Goal: Information Seeking & Learning: Learn about a topic

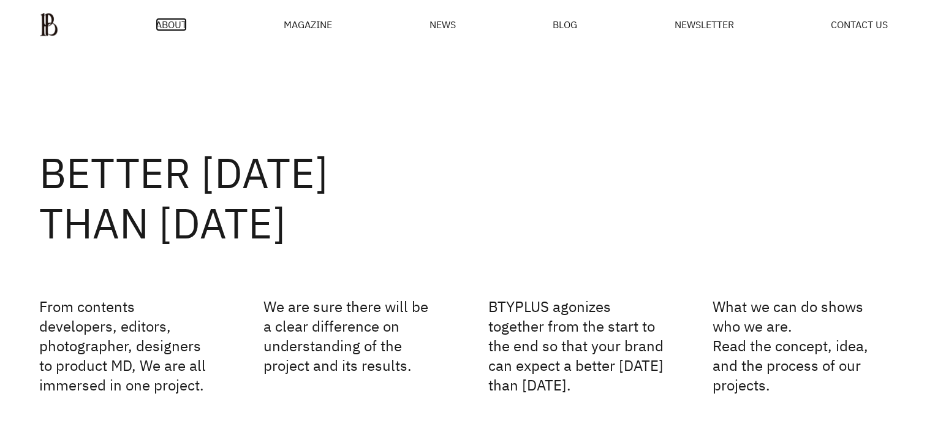
click at [170, 23] on span "ABOUT" at bounding box center [171, 25] width 31 height 10
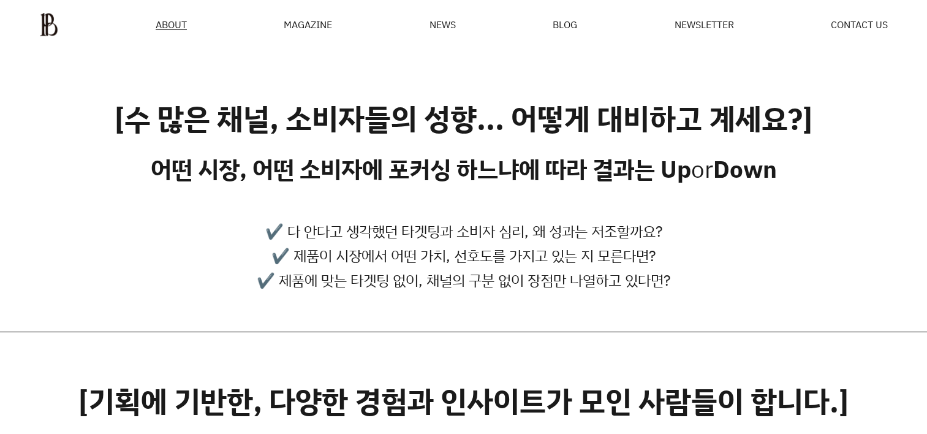
click at [296, 27] on div "MAGAZINE" at bounding box center [308, 25] width 48 height 10
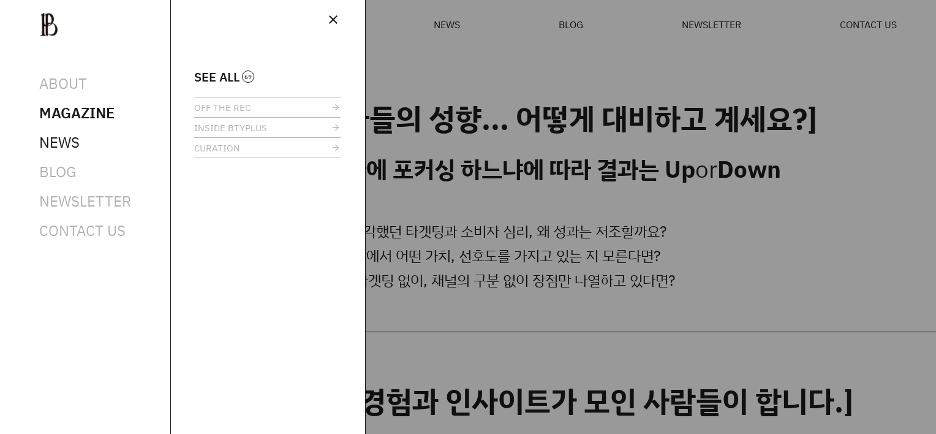
click at [61, 144] on span "NEWS" at bounding box center [59, 142] width 40 height 20
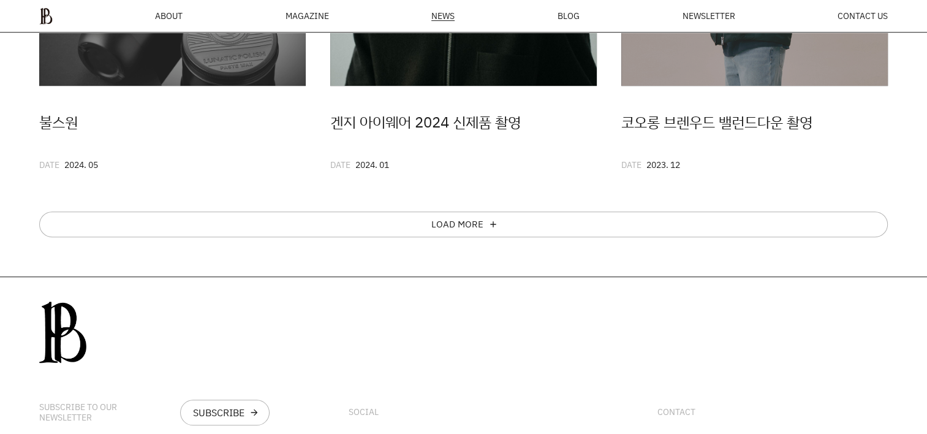
scroll to position [901, 0]
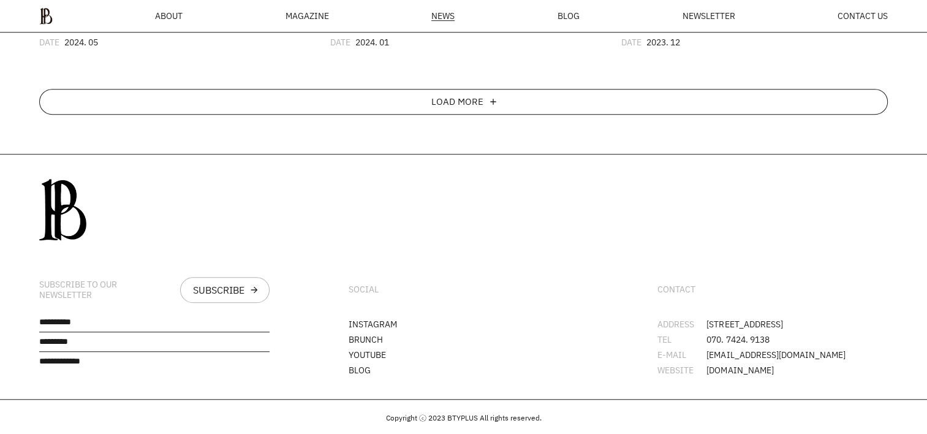
click at [530, 102] on div "LOAD MORE add" at bounding box center [463, 102] width 848 height 26
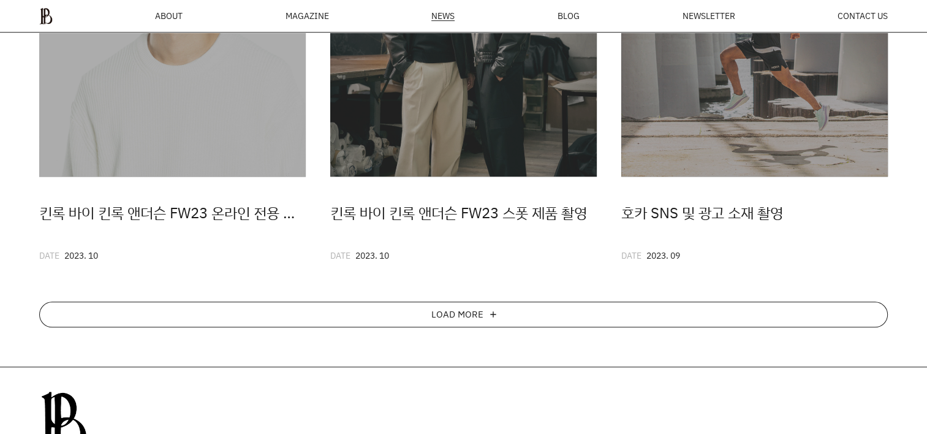
scroll to position [1146, 0]
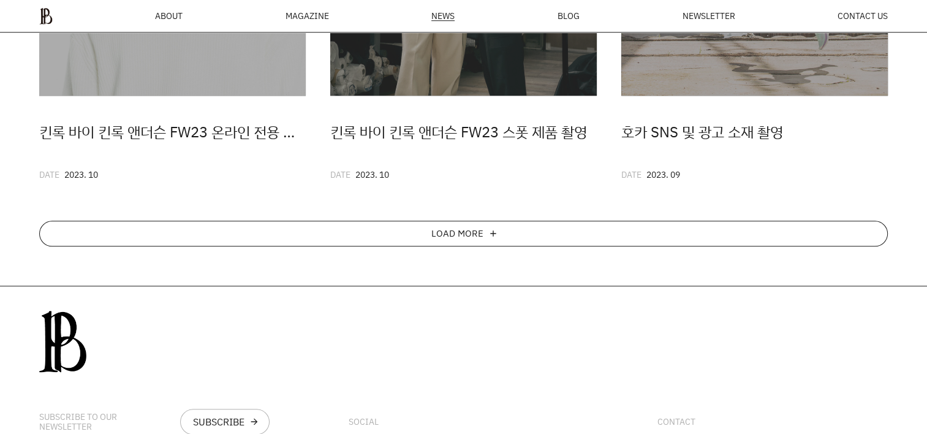
click at [514, 232] on div "LOAD MORE add" at bounding box center [463, 233] width 848 height 26
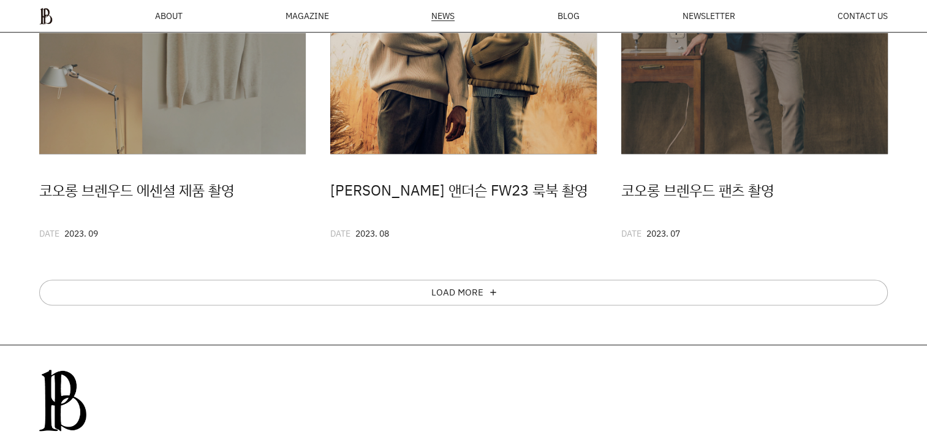
scroll to position [1575, 0]
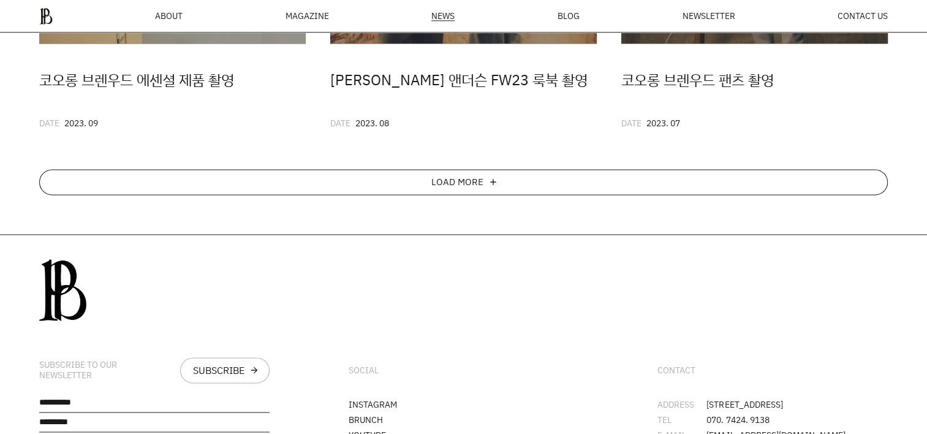
click at [503, 194] on div "LOAD MORE add" at bounding box center [463, 182] width 848 height 26
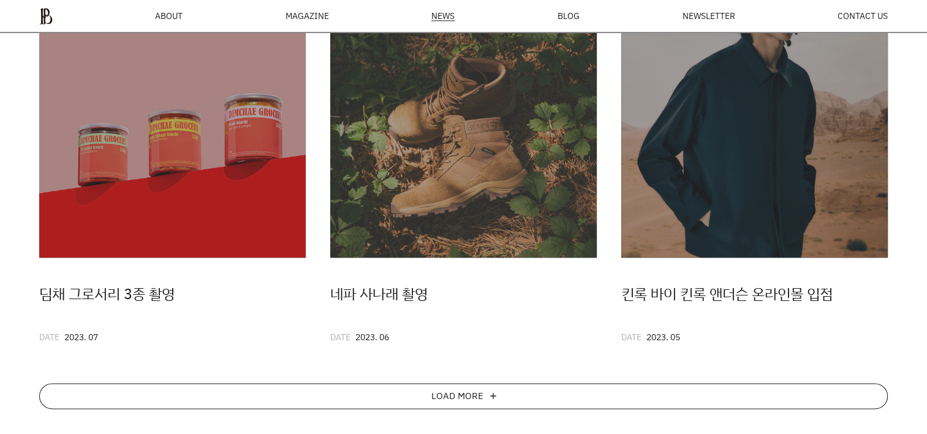
scroll to position [1820, 0]
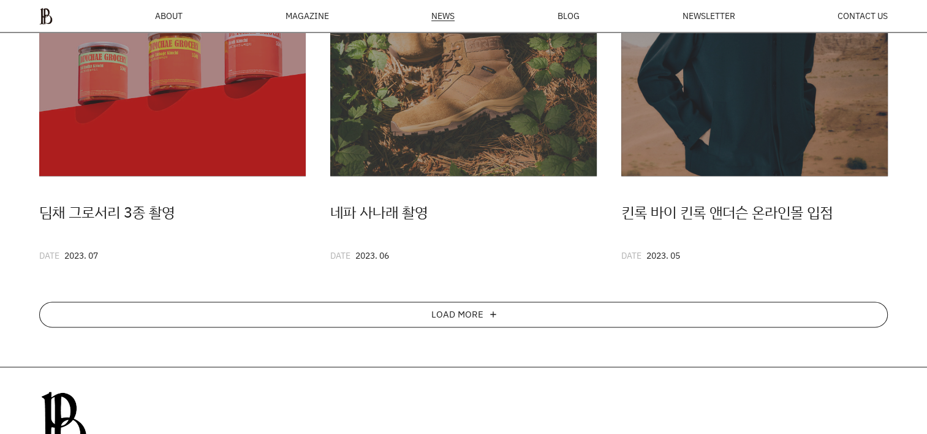
click at [499, 311] on div "LOAD MORE add" at bounding box center [463, 314] width 848 height 26
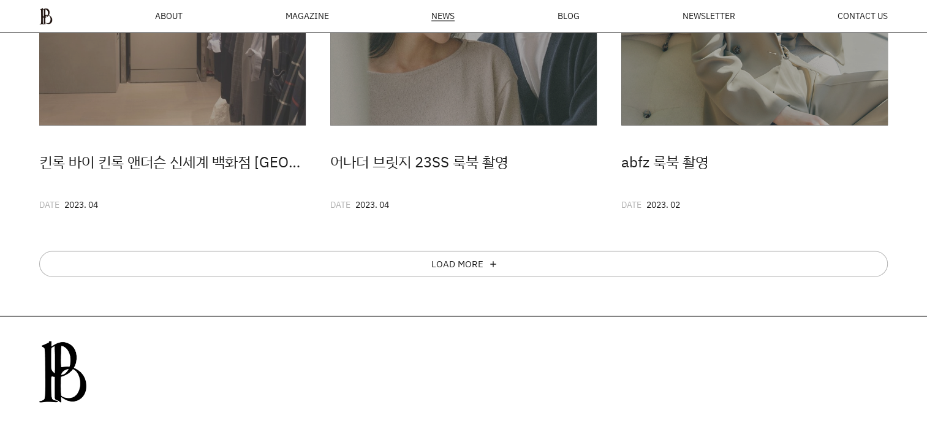
scroll to position [2249, 0]
click at [510, 265] on div "LOAD MORE add" at bounding box center [463, 263] width 848 height 26
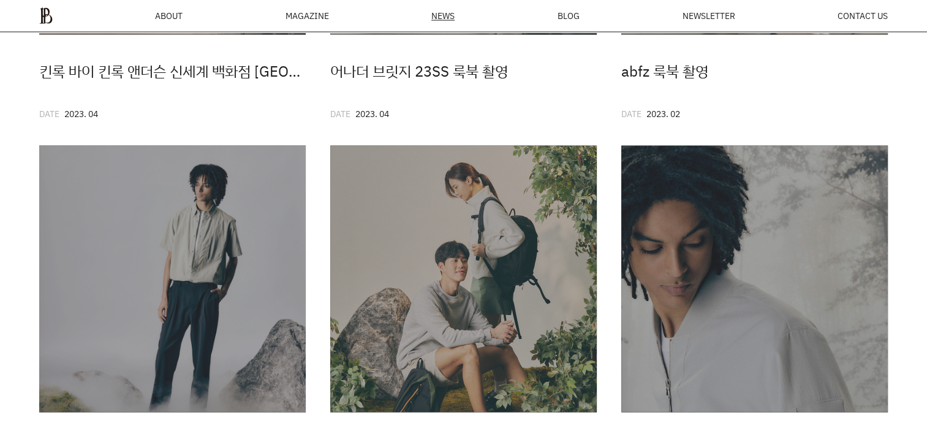
scroll to position [2555, 0]
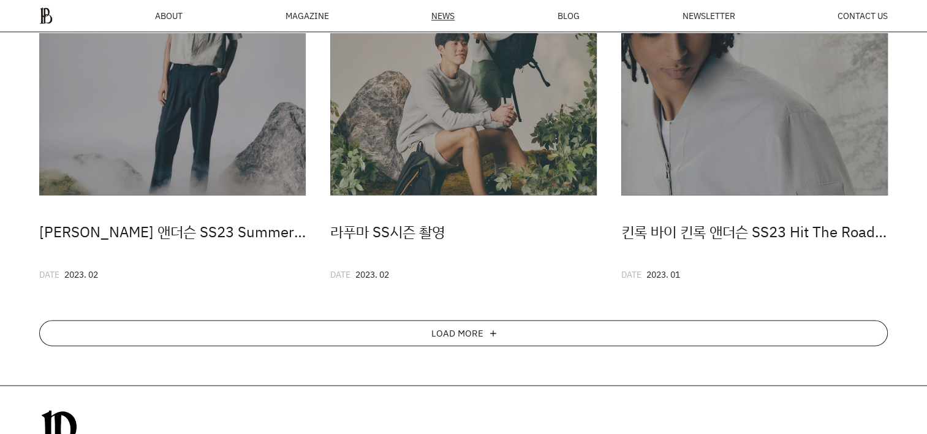
click at [484, 329] on div "LOAD MORE add" at bounding box center [463, 333] width 848 height 26
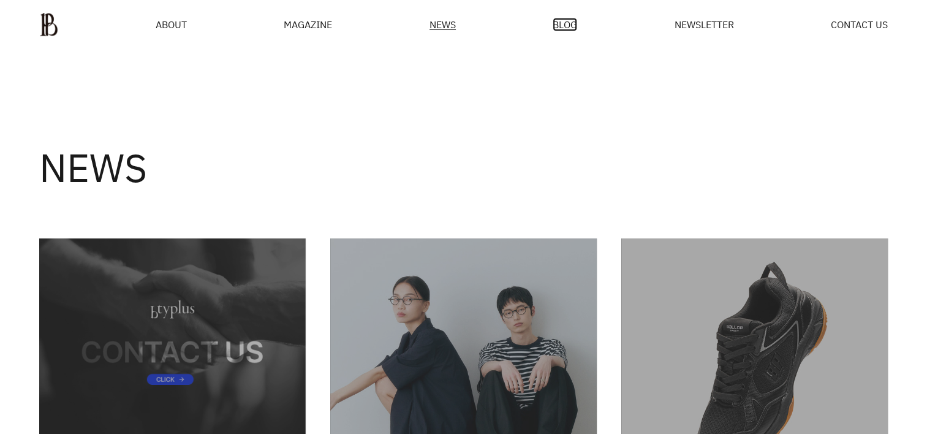
click at [569, 27] on span "BLOG" at bounding box center [564, 25] width 24 height 10
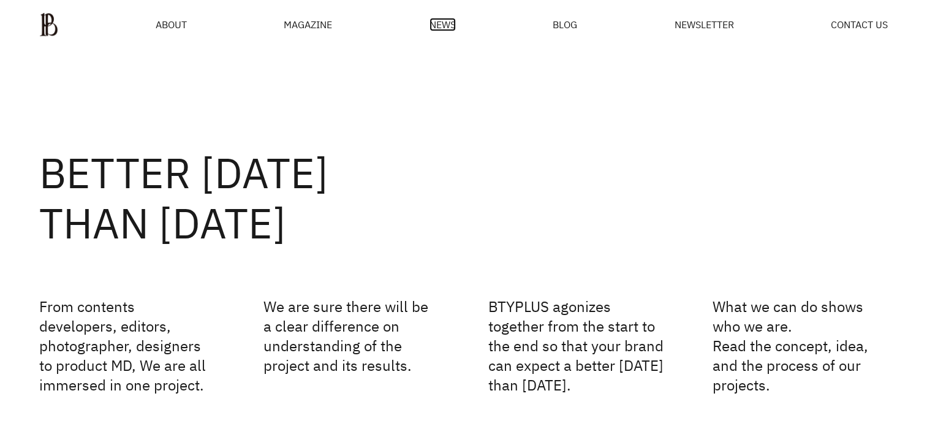
click at [447, 25] on span "NEWS" at bounding box center [442, 25] width 26 height 10
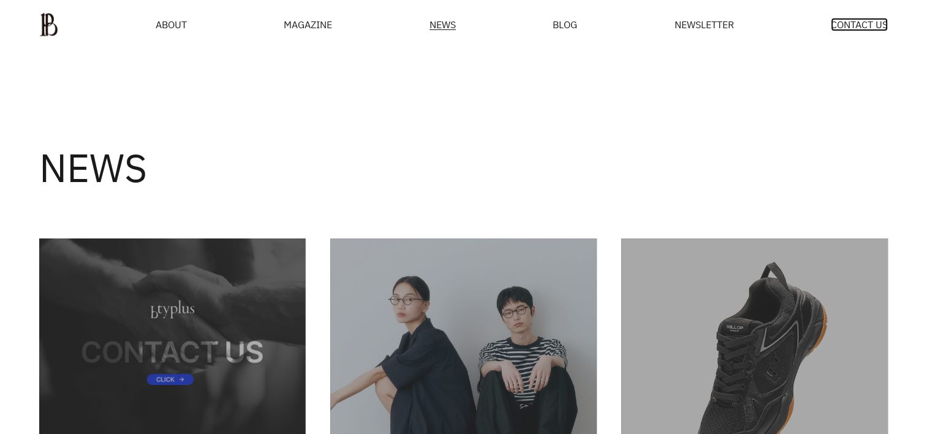
click at [880, 29] on span "CONTACT US" at bounding box center [858, 25] width 57 height 10
